Goal: Information Seeking & Learning: Check status

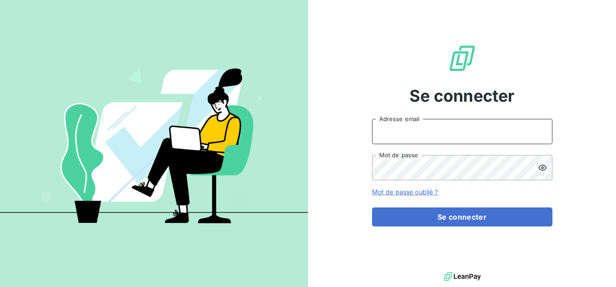
click at [406, 133] on input "Adresse email" at bounding box center [462, 131] width 180 height 25
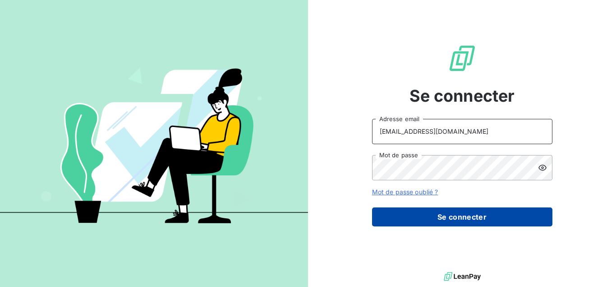
type input "i.regad@direct-recouvrement.fr"
click at [430, 213] on button "Se connecter" at bounding box center [462, 216] width 180 height 19
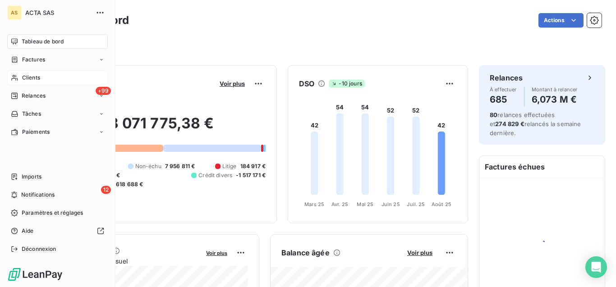
click at [32, 76] on span "Clients" at bounding box center [31, 78] width 18 height 8
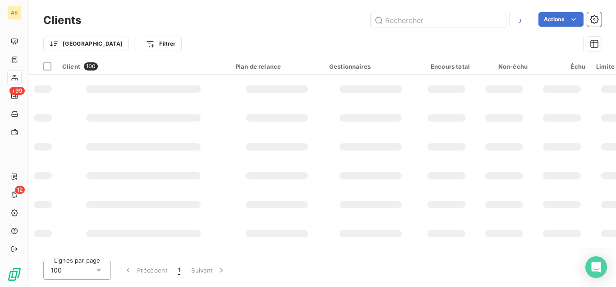
type input "axe tran"
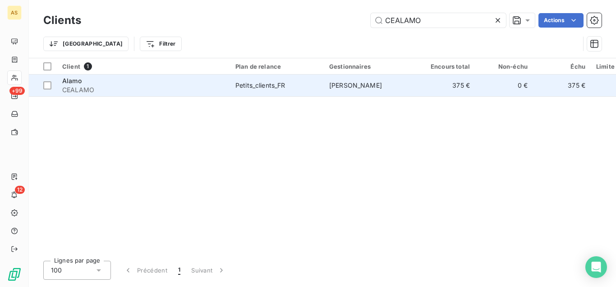
type input "CEALAMO"
click at [116, 86] on span "CEALAMO" at bounding box center [143, 89] width 162 height 9
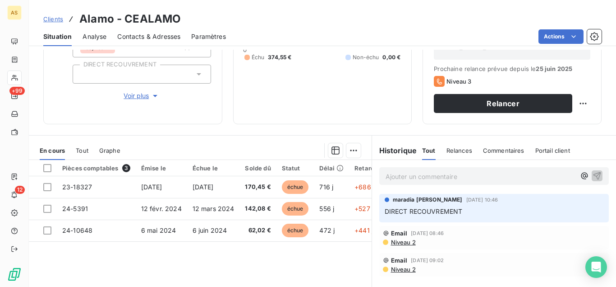
scroll to position [184, 0]
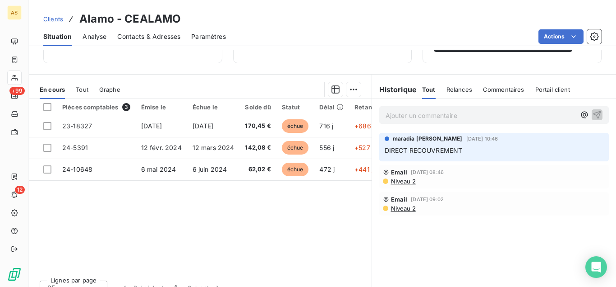
click at [84, 87] on span "Tout" at bounding box center [82, 89] width 13 height 7
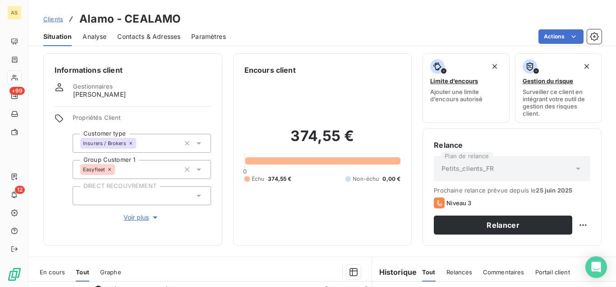
scroll to position [0, 0]
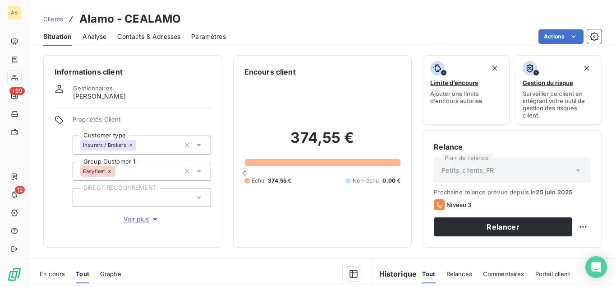
click at [153, 41] on span "Contacts & Adresses" at bounding box center [148, 36] width 63 height 9
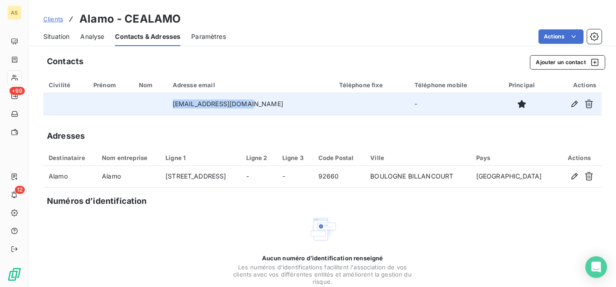
drag, startPoint x: 183, startPoint y: 106, endPoint x: 267, endPoint y: 107, distance: 84.4
click at [267, 107] on td "[EMAIL_ADDRESS][DOMAIN_NAME]" at bounding box center [250, 104] width 167 height 22
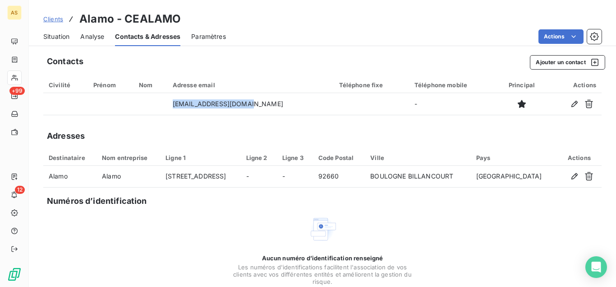
copy td "[EMAIL_ADDRESS][DOMAIN_NAME]"
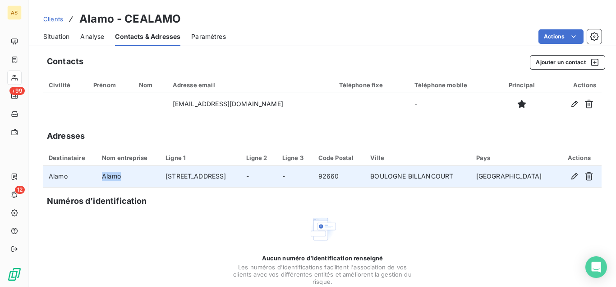
drag, startPoint x: 106, startPoint y: 177, endPoint x: 134, endPoint y: 179, distance: 28.5
click at [134, 179] on td "Alamo" at bounding box center [129, 177] width 64 height 22
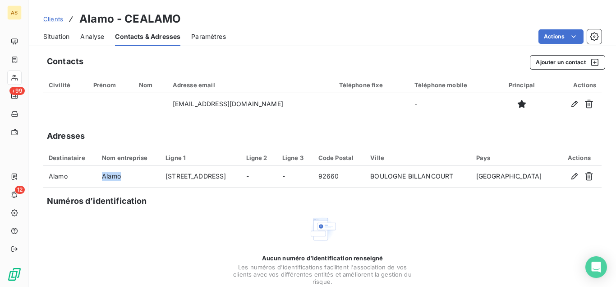
copy td "Alamo"
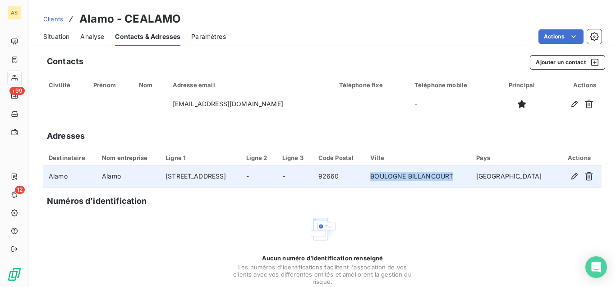
drag, startPoint x: 390, startPoint y: 176, endPoint x: 485, endPoint y: 179, distance: 94.3
click at [471, 179] on td "BOULOGNE BILLANCOURT" at bounding box center [418, 177] width 106 height 22
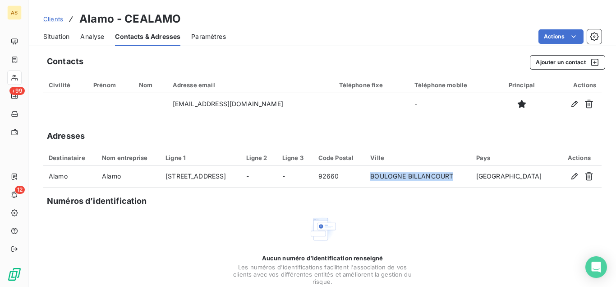
copy td "BOULOGNE BILLANCOURT"
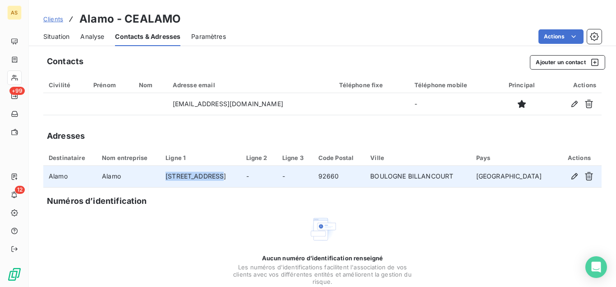
drag, startPoint x: 177, startPoint y: 176, endPoint x: 232, endPoint y: 181, distance: 55.2
click at [232, 181] on td "[STREET_ADDRESS]" at bounding box center [200, 177] width 80 height 22
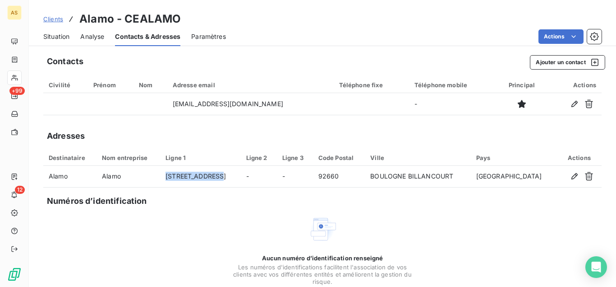
copy td "[STREET_ADDRESS]"
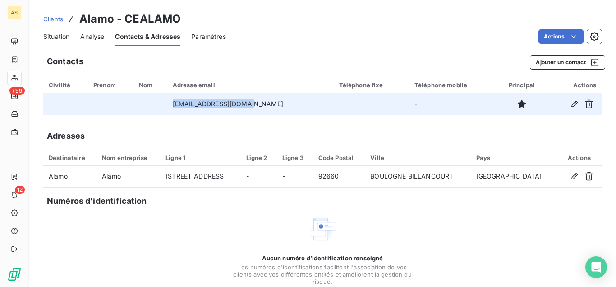
drag, startPoint x: 182, startPoint y: 103, endPoint x: 267, endPoint y: 111, distance: 84.8
click at [267, 111] on td "[EMAIL_ADDRESS][DOMAIN_NAME]" at bounding box center [250, 104] width 167 height 22
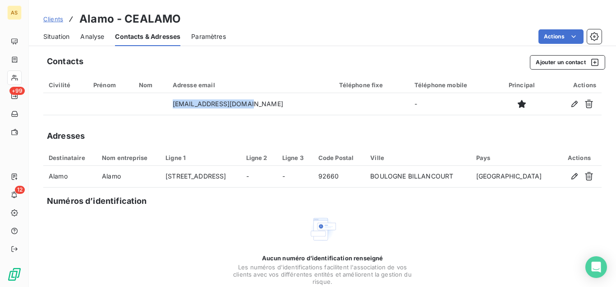
copy td "[EMAIL_ADDRESS][DOMAIN_NAME]"
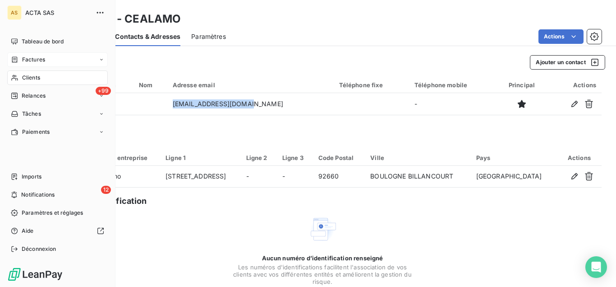
click at [48, 57] on div "Factures" at bounding box center [57, 59] width 101 height 14
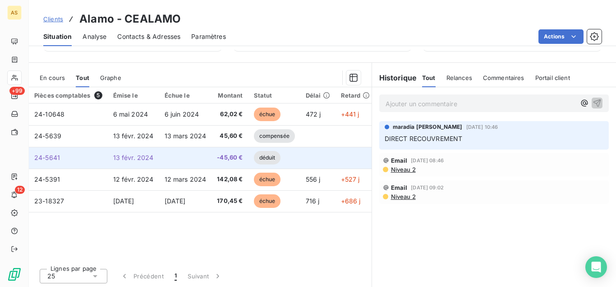
scroll to position [197, 0]
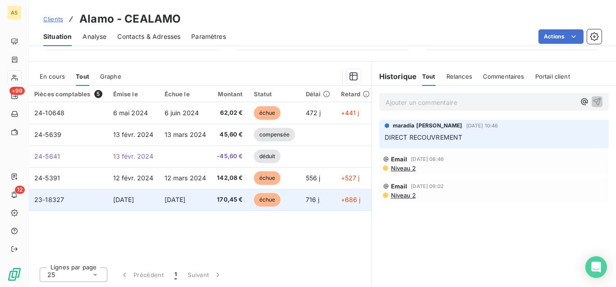
click at [217, 194] on td "170,45 €" at bounding box center [230, 200] width 37 height 22
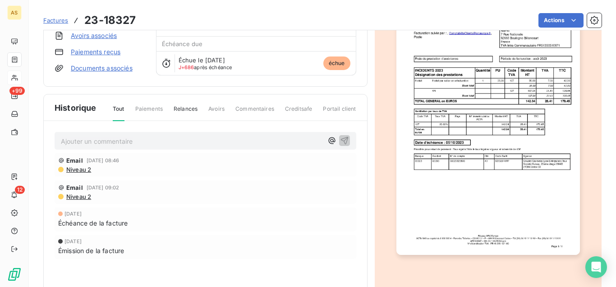
scroll to position [122, 0]
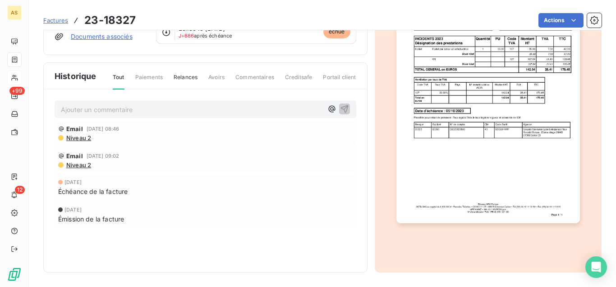
click at [120, 80] on span "Tout" at bounding box center [119, 81] width 12 height 16
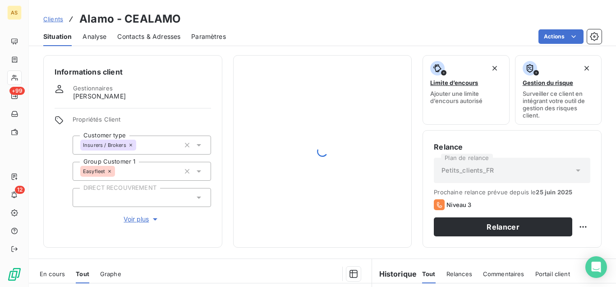
scroll to position [197, 0]
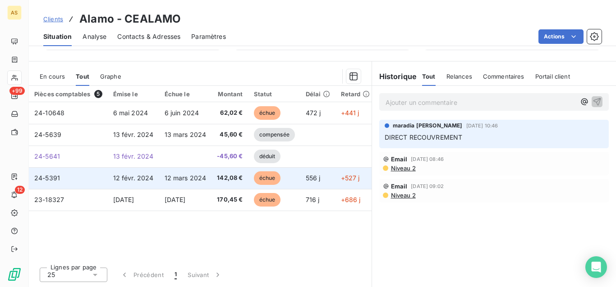
click at [230, 180] on span "142,08 €" at bounding box center [230, 177] width 26 height 9
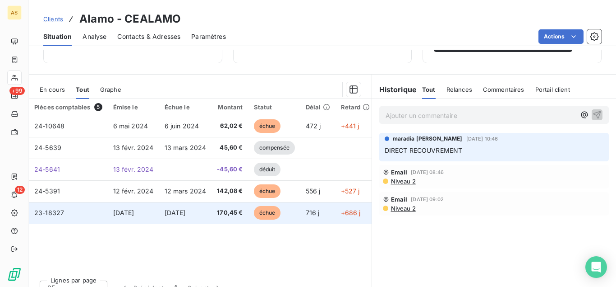
scroll to position [197, 0]
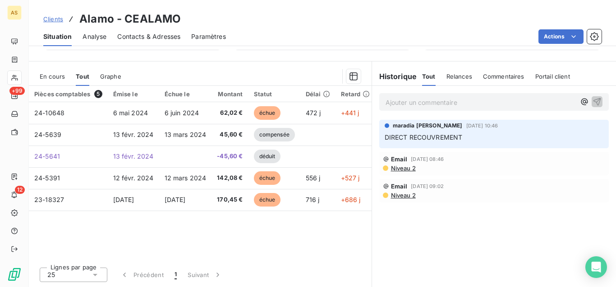
click at [146, 41] on div "Contacts & Adresses" at bounding box center [148, 36] width 63 height 19
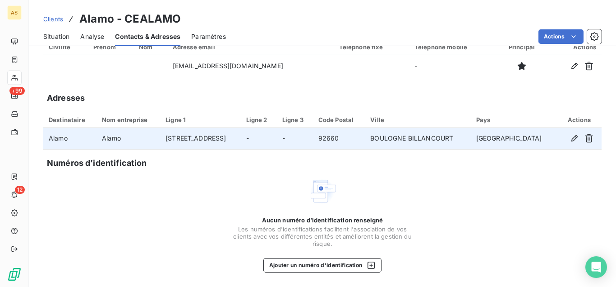
scroll to position [0, 0]
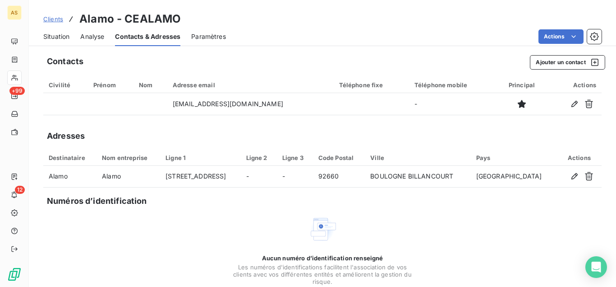
click at [61, 36] on span "Situation" at bounding box center [56, 36] width 26 height 9
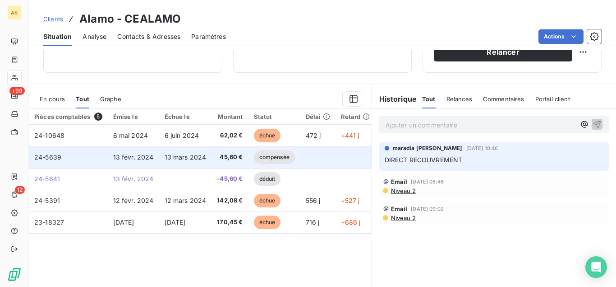
scroll to position [197, 0]
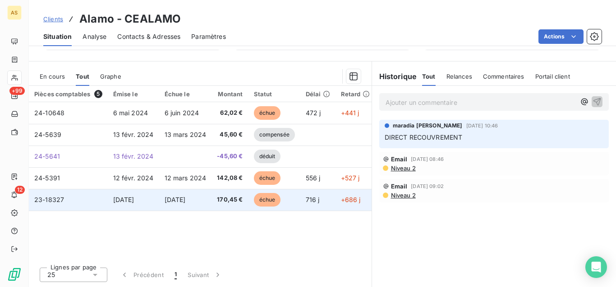
click at [258, 197] on span "échue" at bounding box center [267, 200] width 27 height 14
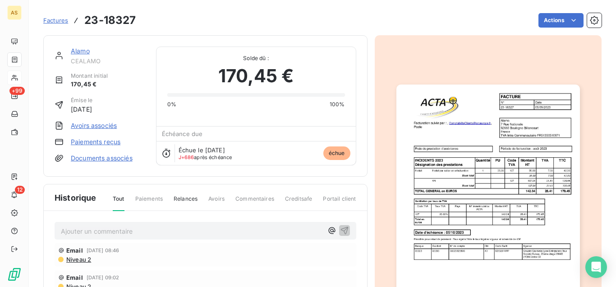
click at [514, 146] on img "button" at bounding box center [489, 213] width 184 height 259
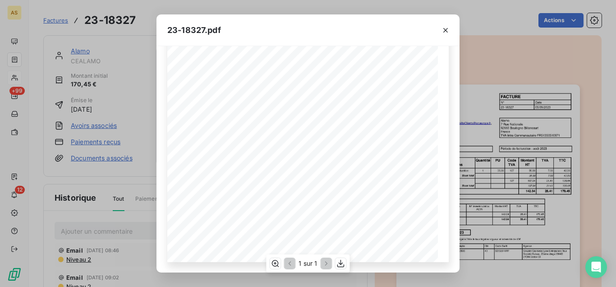
scroll to position [178, 0]
click at [337, 263] on icon "button" at bounding box center [341, 263] width 9 height 9
click at [447, 27] on icon "button" at bounding box center [445, 30] width 9 height 9
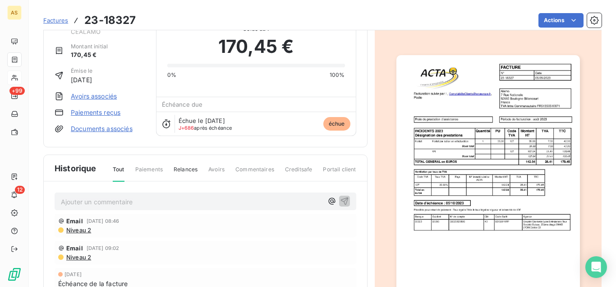
scroll to position [0, 0]
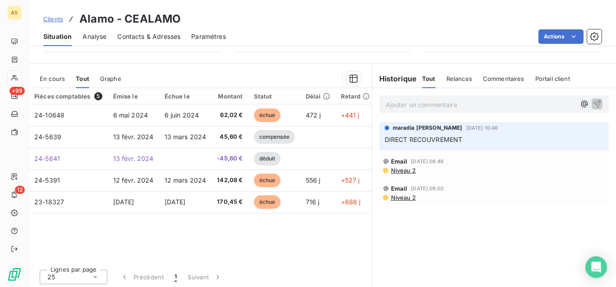
scroll to position [197, 0]
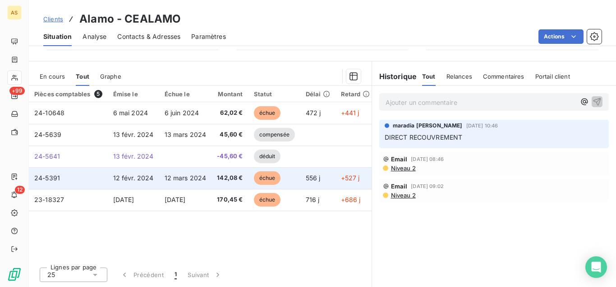
click at [265, 177] on span "échue" at bounding box center [267, 178] width 27 height 14
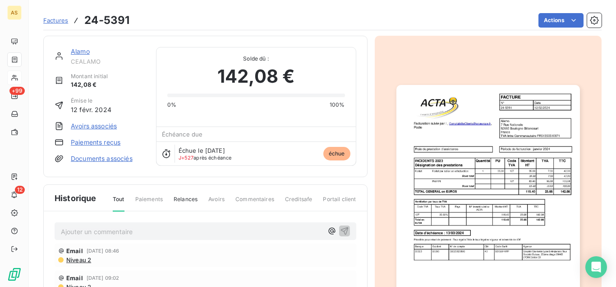
scroll to position [93, 0]
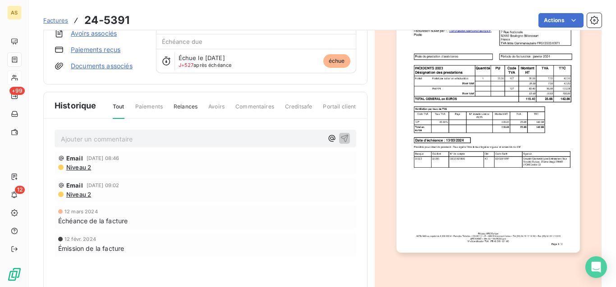
click at [486, 165] on img "button" at bounding box center [489, 121] width 184 height 259
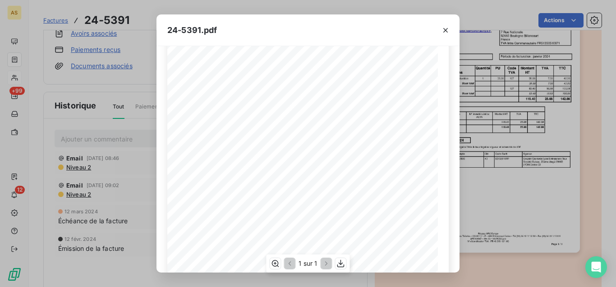
scroll to position [138, 0]
click at [343, 266] on icon "button" at bounding box center [341, 263] width 7 height 8
click at [448, 31] on icon "button" at bounding box center [445, 30] width 9 height 9
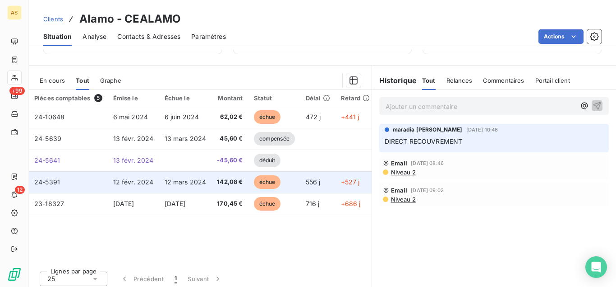
scroll to position [197, 0]
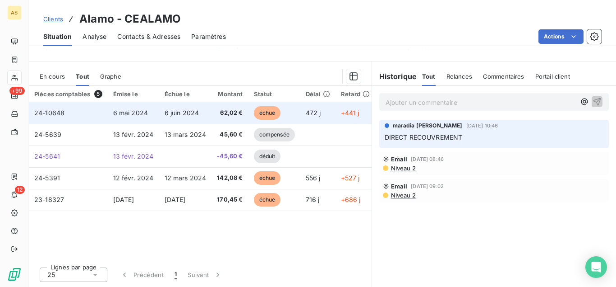
click at [264, 117] on span "échue" at bounding box center [267, 113] width 27 height 14
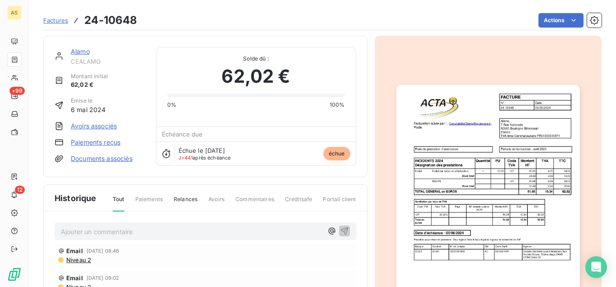
scroll to position [93, 0]
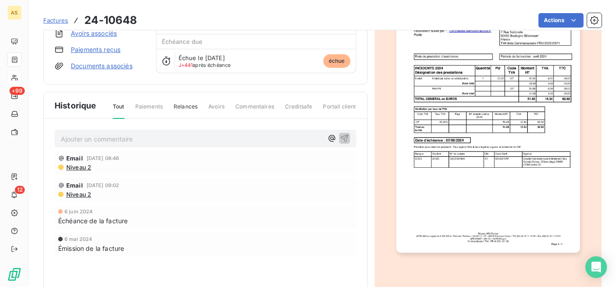
click at [502, 162] on img "button" at bounding box center [489, 121] width 184 height 259
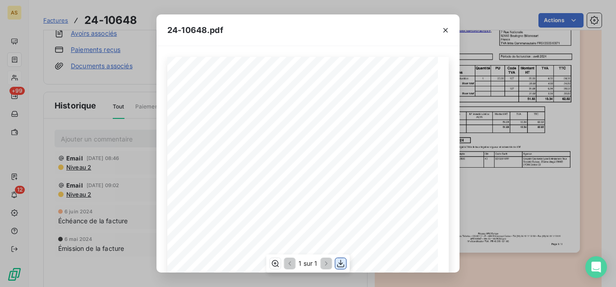
click at [339, 266] on icon "button" at bounding box center [341, 263] width 9 height 9
